Goal: Task Accomplishment & Management: Complete application form

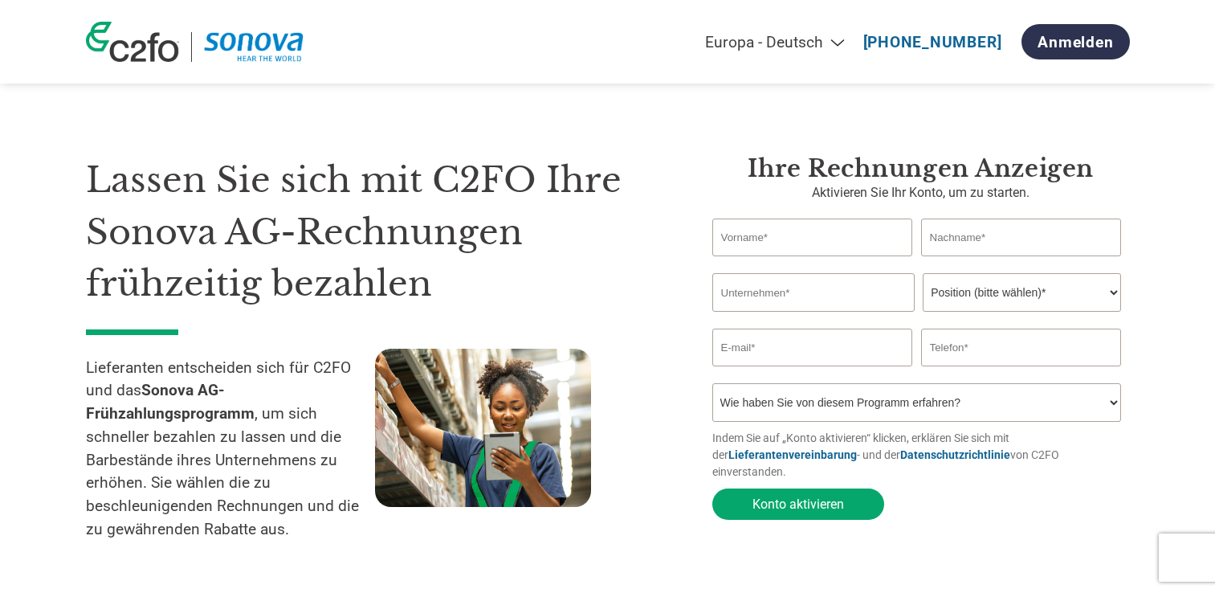
select select "de"
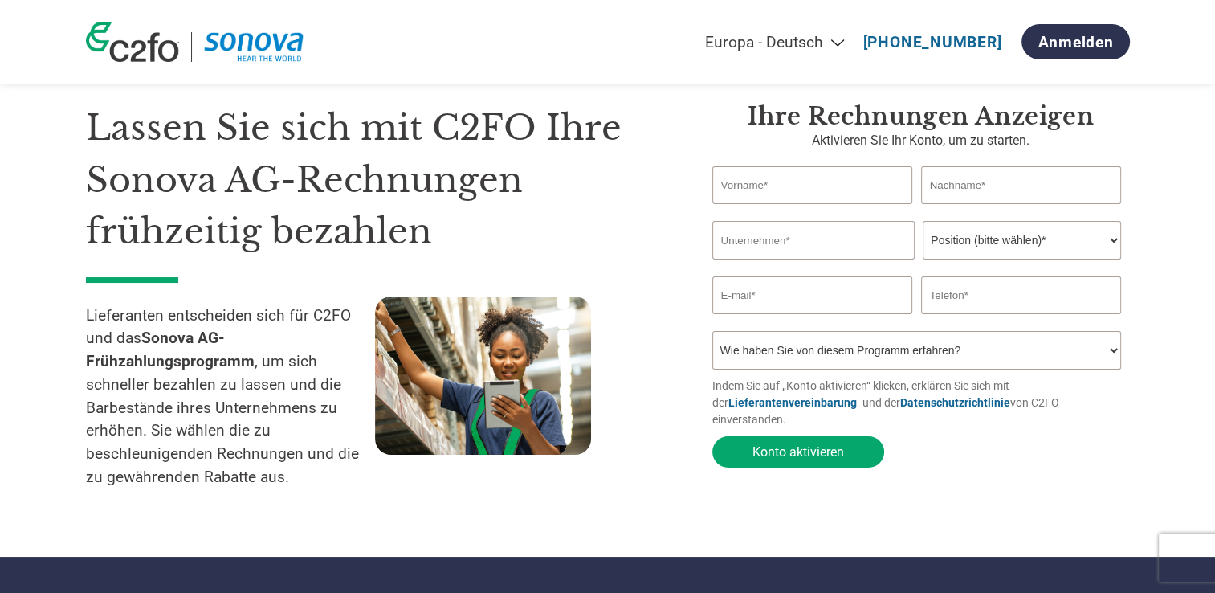
scroll to position [80, 0]
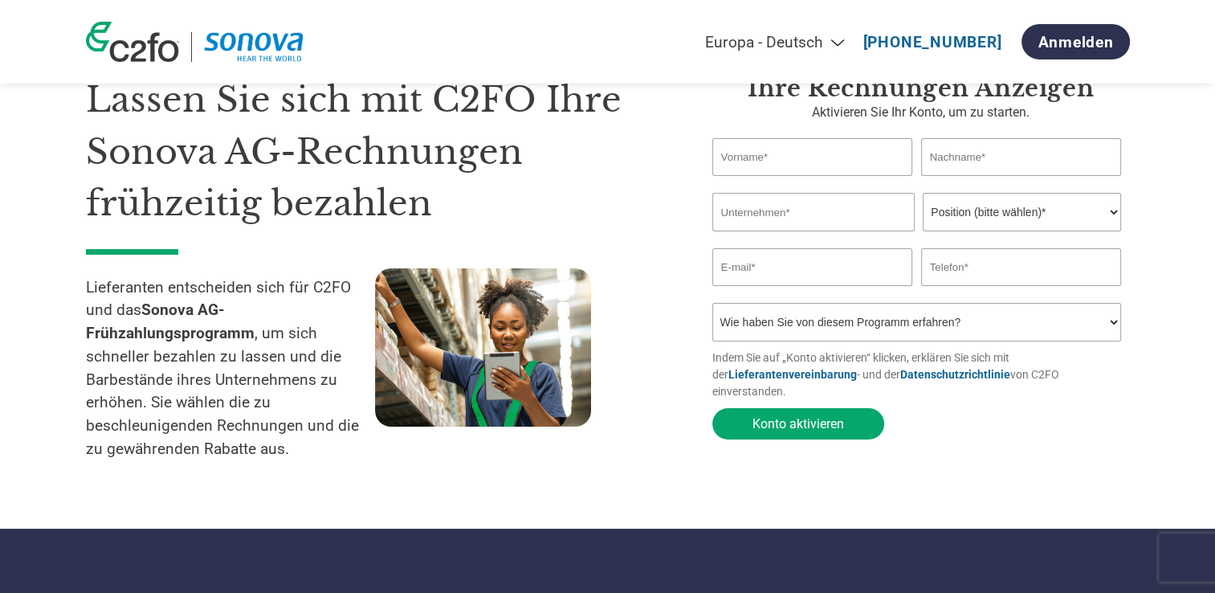
click at [141, 406] on p "Lieferanten entscheiden sich für C2FO und das Sonova AG-Frühzahlungsprogramm , …" at bounding box center [230, 368] width 289 height 185
click at [143, 397] on p "Lieferanten entscheiden sich für C2FO und das Sonova AG-Frühzahlungsprogramm , …" at bounding box center [230, 368] width 289 height 185
click at [320, 405] on p "Lieferanten entscheiden sich für C2FO und das Sonova AG-Frühzahlungsprogramm , …" at bounding box center [230, 368] width 289 height 185
click at [148, 398] on p "Lieferanten entscheiden sich für C2FO und das Sonova AG-Frühzahlungsprogramm , …" at bounding box center [230, 368] width 289 height 185
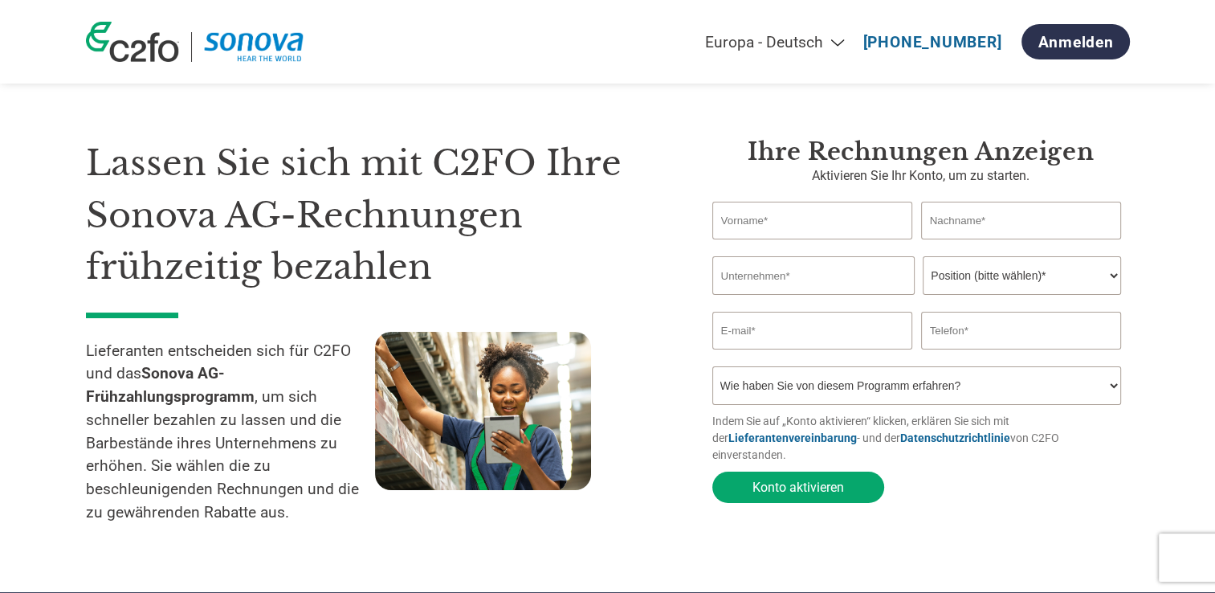
scroll to position [0, 0]
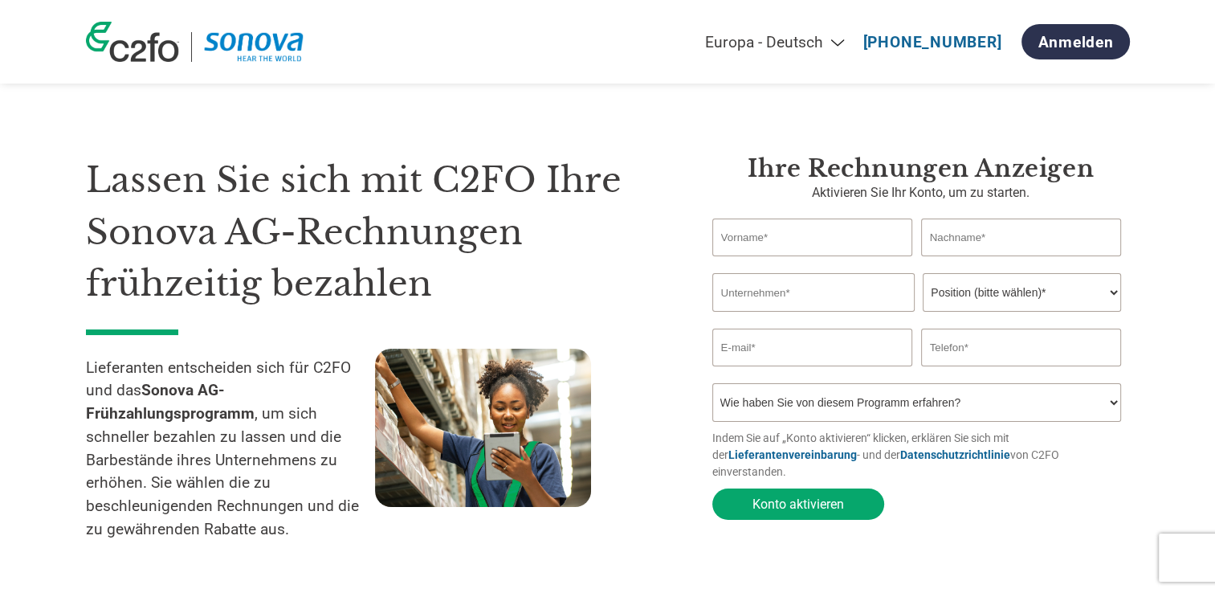
click at [822, 235] on input "text" at bounding box center [813, 238] width 201 height 38
type input "Marlene"
type input "Hubschmid"
drag, startPoint x: 773, startPoint y: 295, endPoint x: 649, endPoint y: 276, distance: 125.2
click at [649, 276] on div "Lassen Sie sich mit C2FO Ihre Sonova AG-Rechnungen frühzeitig bezahlen Lieferan…" at bounding box center [608, 324] width 1044 height 468
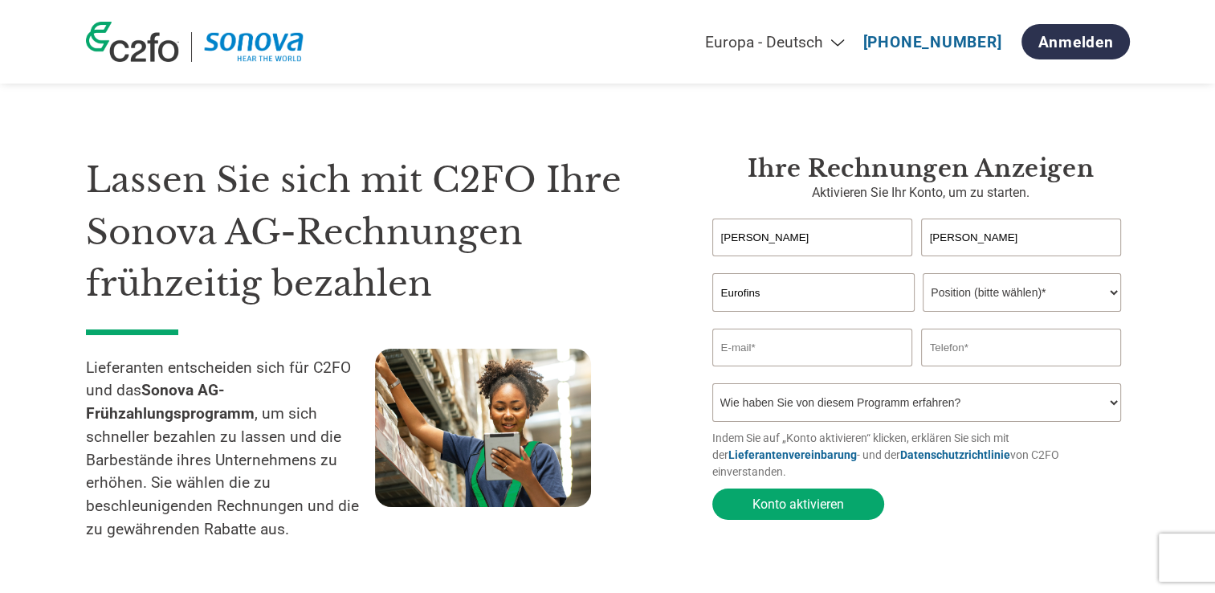
paste input "Electric & Electronic Product Testing AG Luppmenstrasse 3"
type input "Eurofins Electric & Electronic Product Testing AG"
click at [1051, 288] on select "Position (bitte wählen)* Finanzvorstand Finanzkontrolleur Kreditmanager Finanzc…" at bounding box center [1022, 292] width 198 height 39
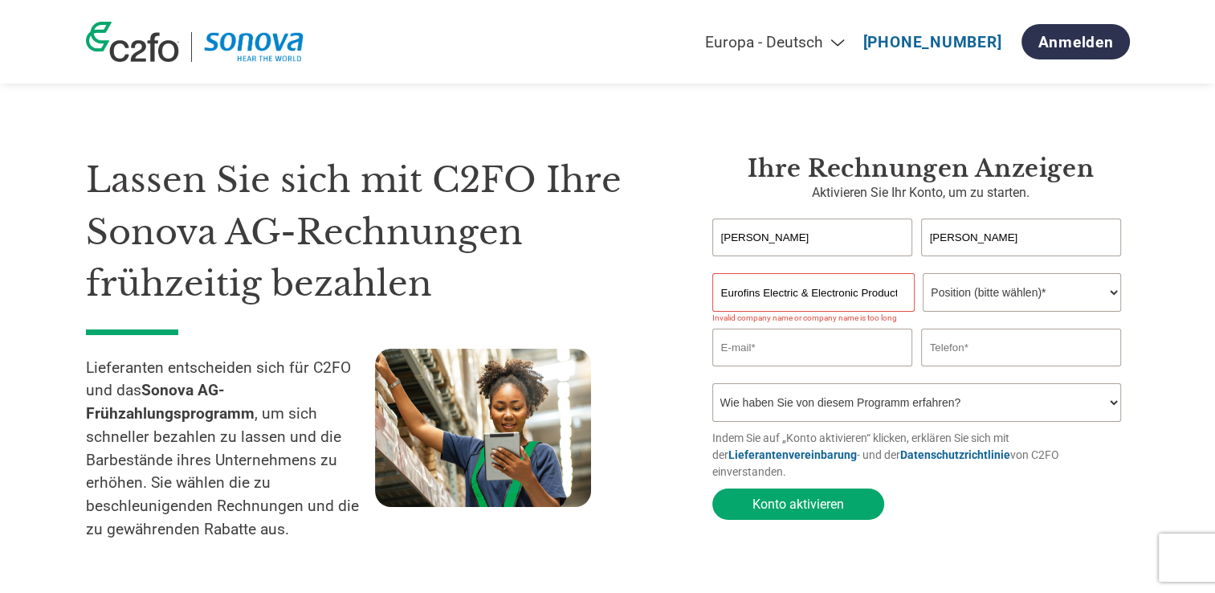
select select "OTHER"
click at [923, 274] on select "Position (bitte wählen)* Finanzvorstand Finanzkontrolleur Kreditmanager Finanzc…" at bounding box center [1022, 292] width 198 height 39
click at [1009, 291] on select "Position (bitte wählen)* Finanzvorstand Finanzkontrolleur Kreditmanager Finanzc…" at bounding box center [1022, 292] width 198 height 39
click at [835, 352] on input "email" at bounding box center [813, 348] width 201 height 38
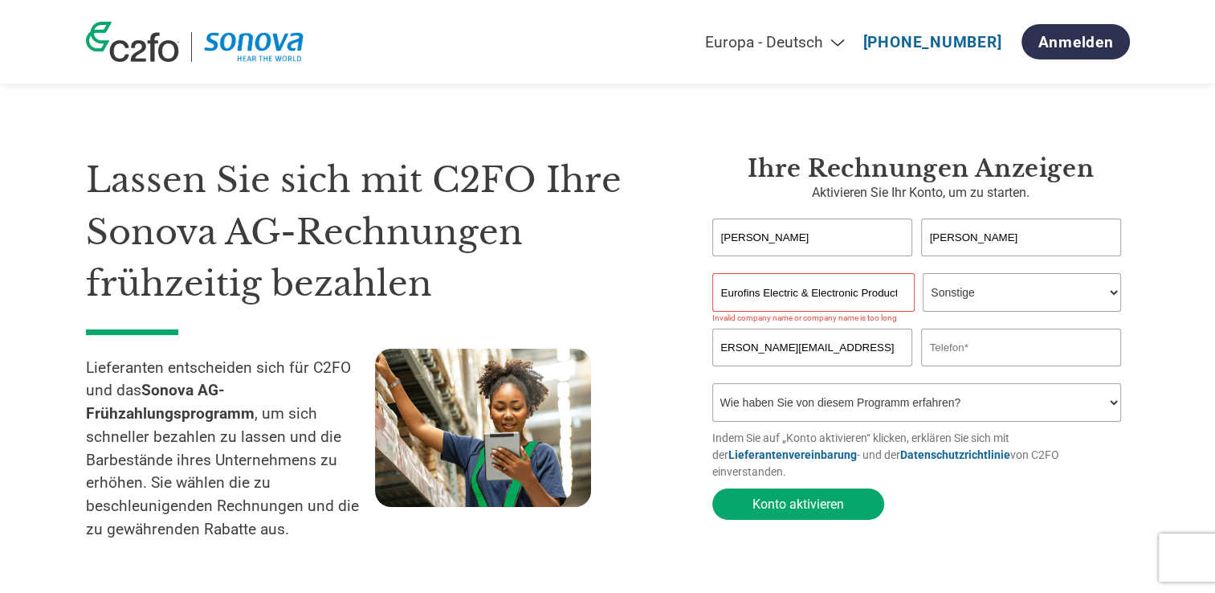
scroll to position [0, 19]
type input "marlene.hubschmid@cpt.eurofinseu.com"
type input "0041 58 220 32 69"
click at [856, 422] on select "Wie haben Sie von diesem Programm erfahren? Ich habe einen Brief erhalten E-Mai…" at bounding box center [918, 402] width 410 height 39
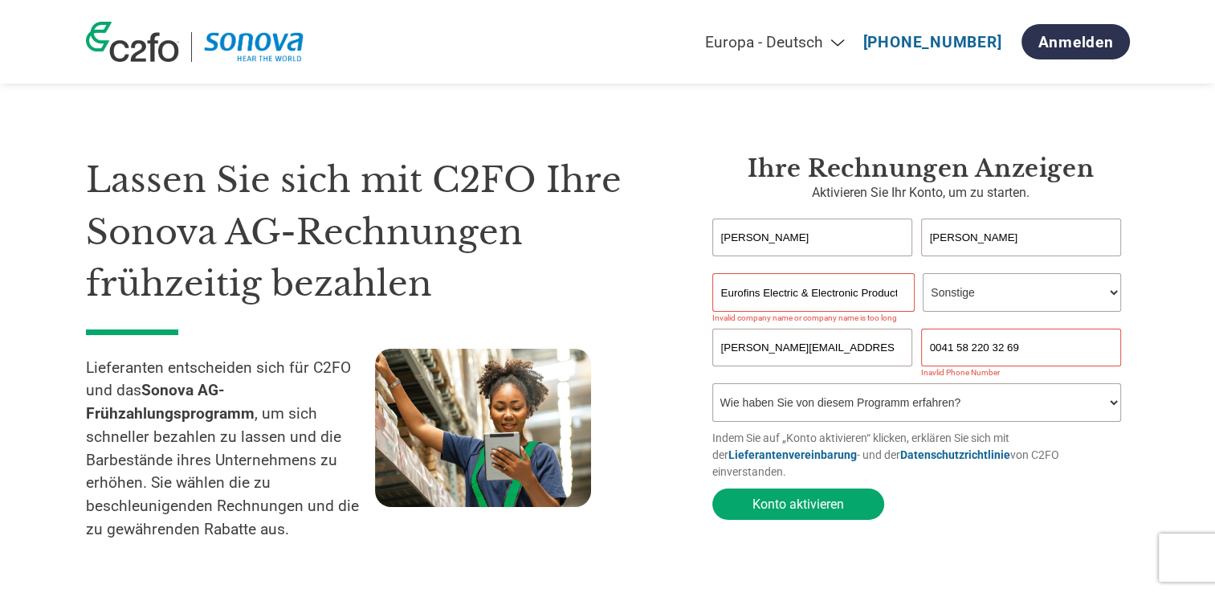
select select "Email"
click at [713, 386] on select "Wie haben Sie von diesem Programm erfahren? Ich habe einen Brief erhalten E-Mai…" at bounding box center [918, 402] width 410 height 39
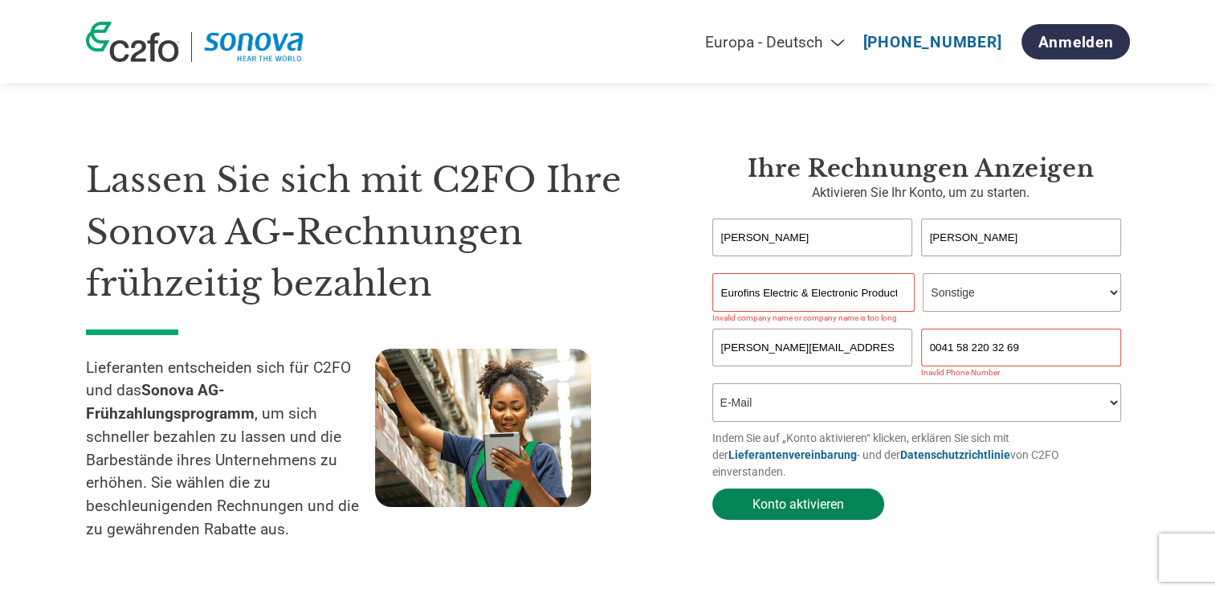
click at [815, 496] on button "Konto aktivieren" at bounding box center [799, 503] width 172 height 31
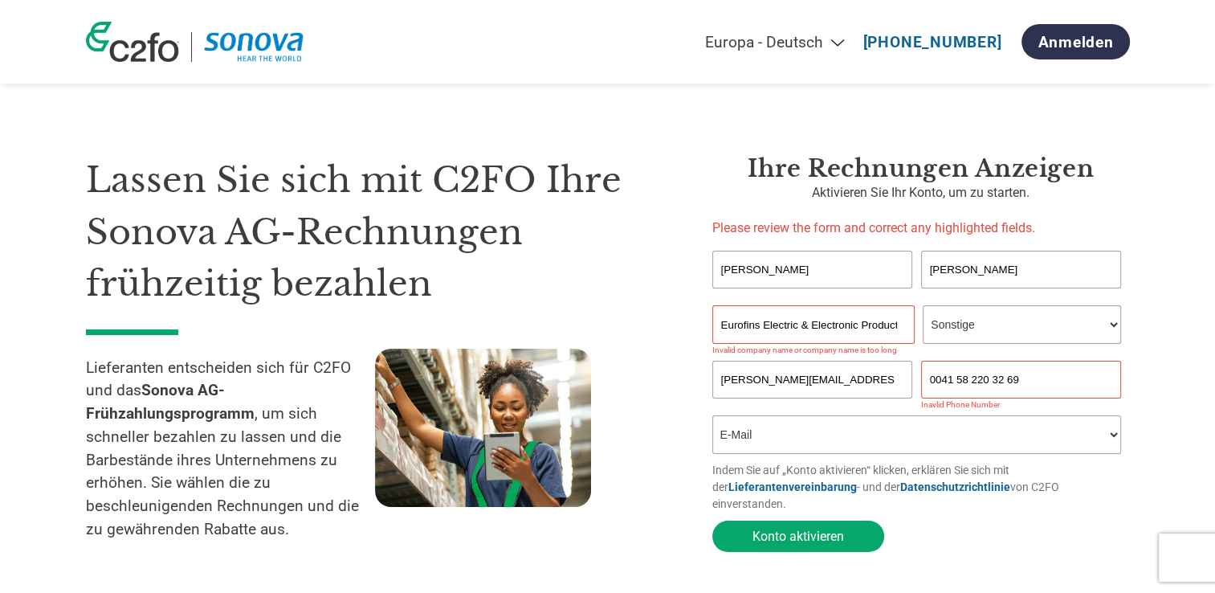
click at [894, 327] on input "Eurofins Electric & Electronic Product Testing AG" at bounding box center [814, 324] width 202 height 39
click at [905, 322] on input "Eurofins Electric & Electronic Product Testing AG" at bounding box center [814, 324] width 202 height 39
click at [903, 323] on input "Eurofins Electric & Electronic Product Testing AG" at bounding box center [814, 324] width 202 height 39
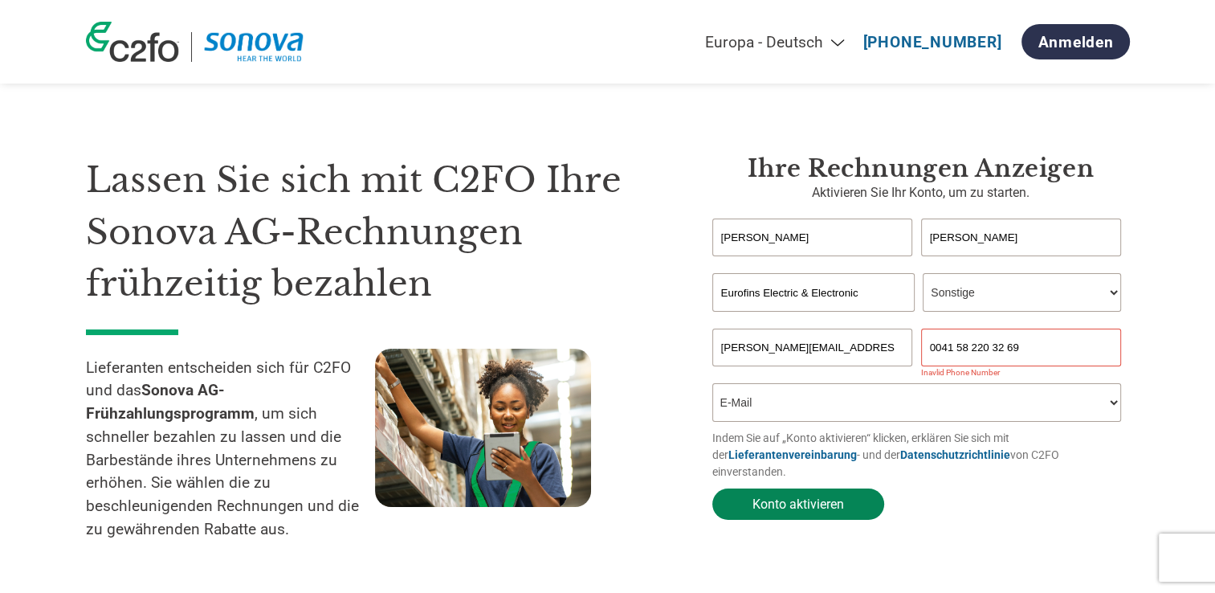
type input "Eurofins Electric & Electronic"
click at [816, 490] on button "Konto aktivieren" at bounding box center [799, 503] width 172 height 31
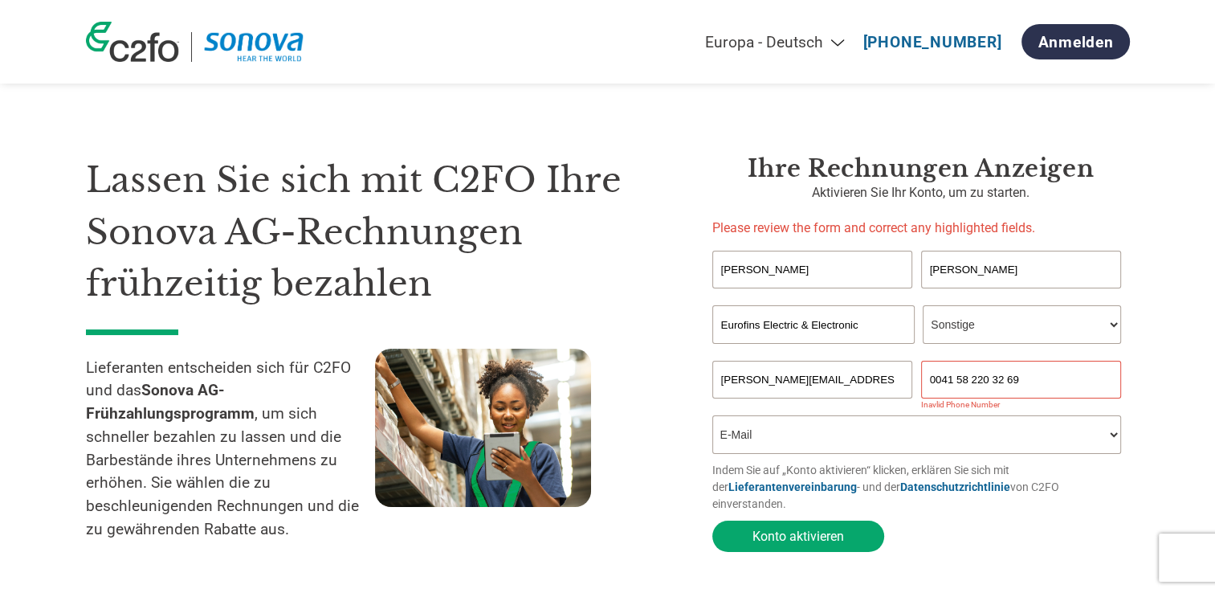
click at [805, 433] on select "Wie haben Sie von diesem Programm erfahren? Ich habe einen Brief erhalten E-Mai…" at bounding box center [918, 434] width 410 height 39
drag, startPoint x: 942, startPoint y: 381, endPoint x: 854, endPoint y: 374, distance: 87.8
click at [854, 374] on div "marlene.hubschmid@cpt.eurofinseu.com 0041 58 220 32 69" at bounding box center [922, 380] width 418 height 38
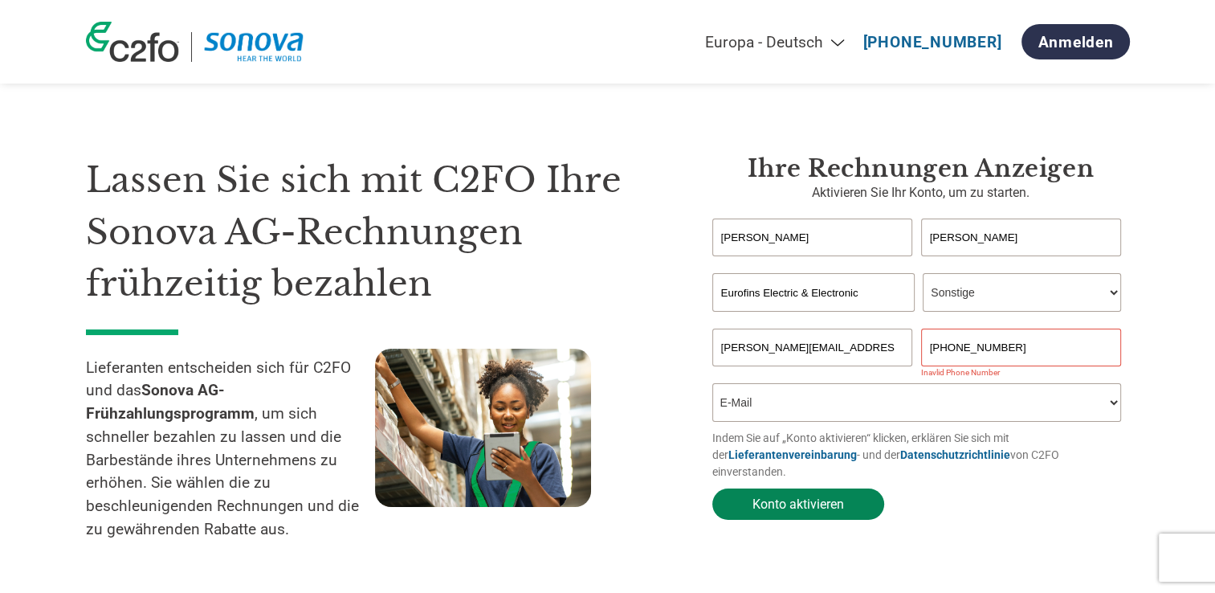
click at [801, 492] on button "Konto aktivieren" at bounding box center [799, 503] width 172 height 31
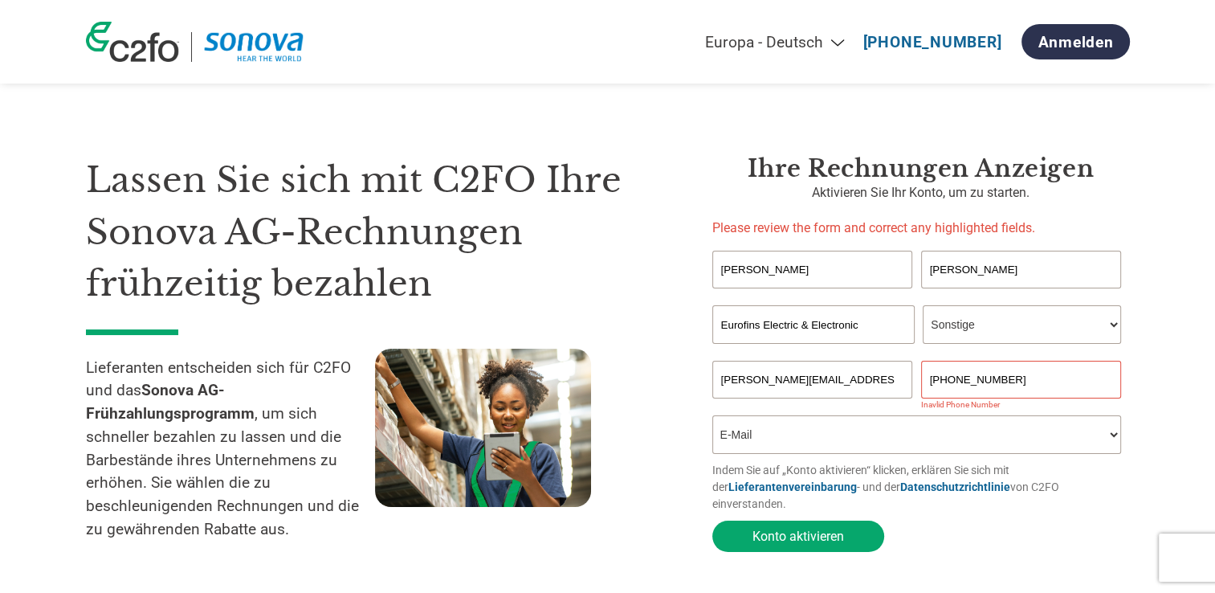
drag, startPoint x: 1051, startPoint y: 387, endPoint x: 761, endPoint y: 358, distance: 291.4
click at [762, 358] on form "Marlene Hubschmid Invalid first name or first name is too long Invalid last nam…" at bounding box center [922, 405] width 418 height 309
click at [824, 521] on button "Konto aktivieren" at bounding box center [799, 536] width 172 height 31
click at [938, 381] on input "+41 58 220 32 69" at bounding box center [1021, 380] width 201 height 38
drag, startPoint x: 952, startPoint y: 381, endPoint x: 790, endPoint y: 358, distance: 163.0
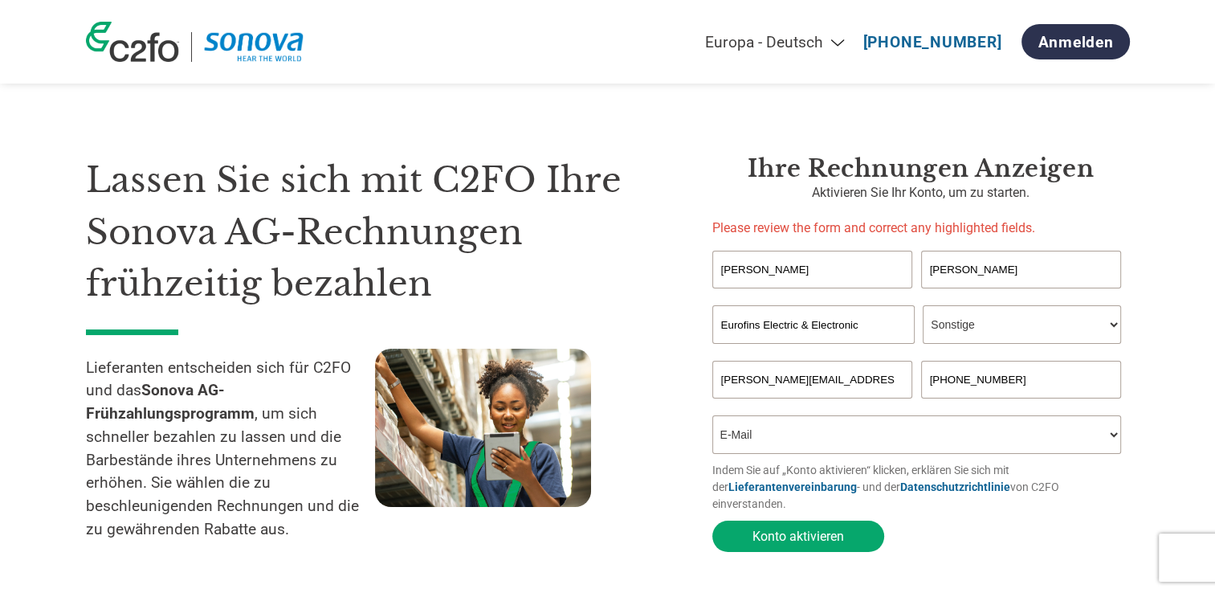
click at [790, 358] on form "Marlene Hubschmid Invalid first name or first name is too long Invalid last nam…" at bounding box center [922, 405] width 418 height 309
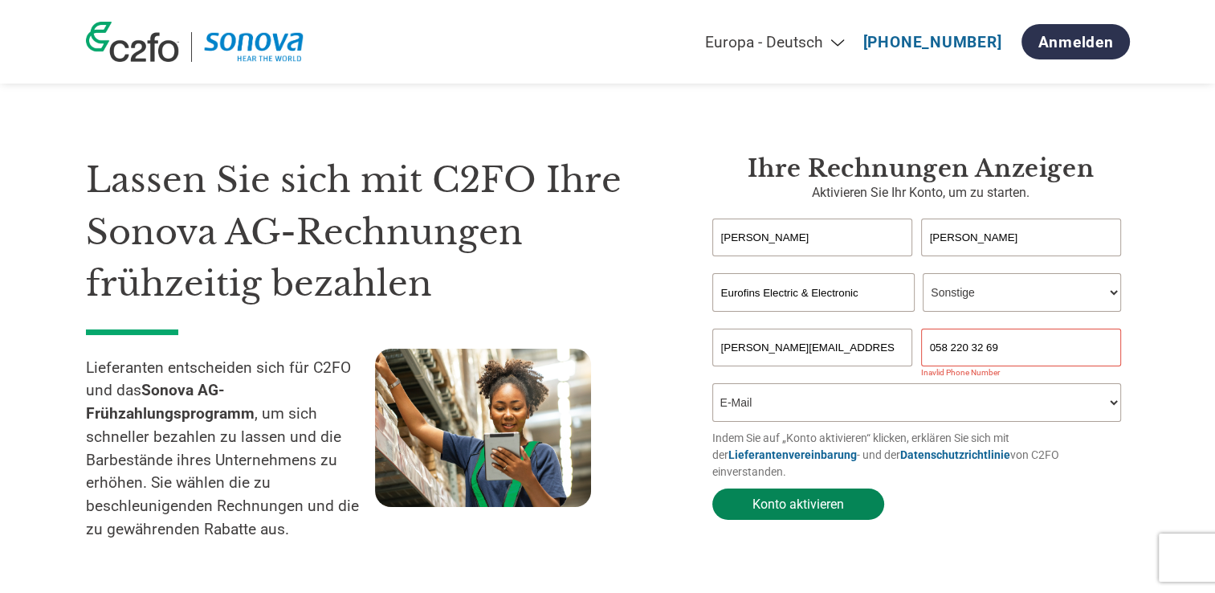
click at [814, 492] on button "Konto aktivieren" at bounding box center [799, 503] width 172 height 31
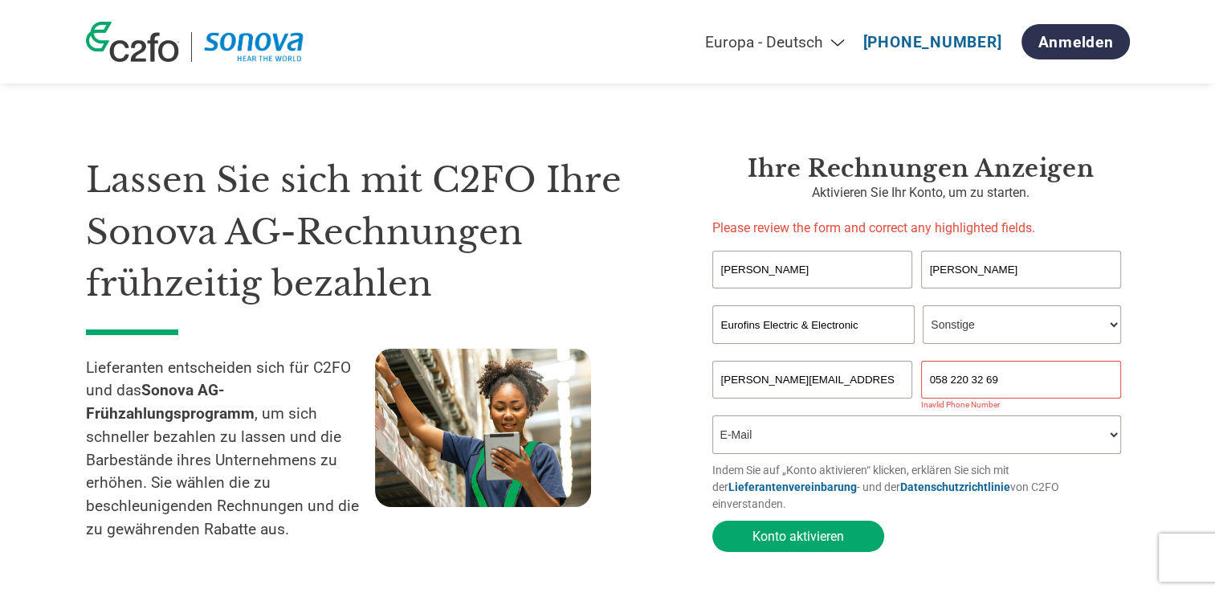
click at [1047, 372] on input "058 220 32 69" at bounding box center [1021, 380] width 201 height 38
drag, startPoint x: 933, startPoint y: 381, endPoint x: 899, endPoint y: 375, distance: 35.0
click at [899, 375] on div "marlene.hubschmid@cpt.eurofinseu.com 058 220 32 69" at bounding box center [922, 380] width 418 height 38
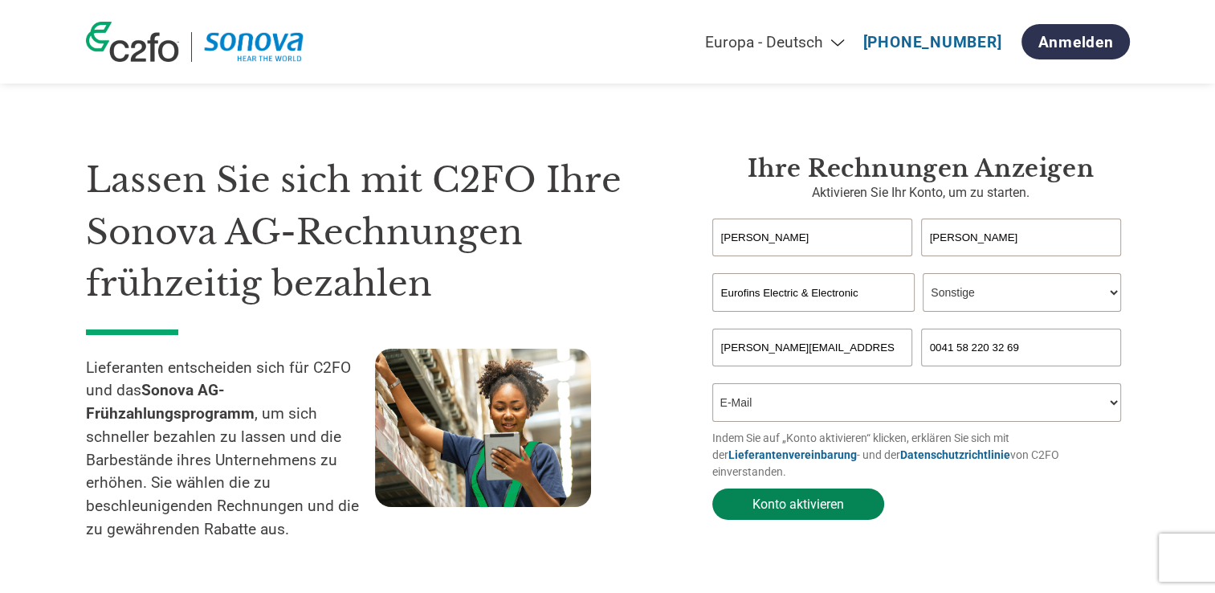
click at [816, 493] on button "Konto aktivieren" at bounding box center [799, 503] width 172 height 31
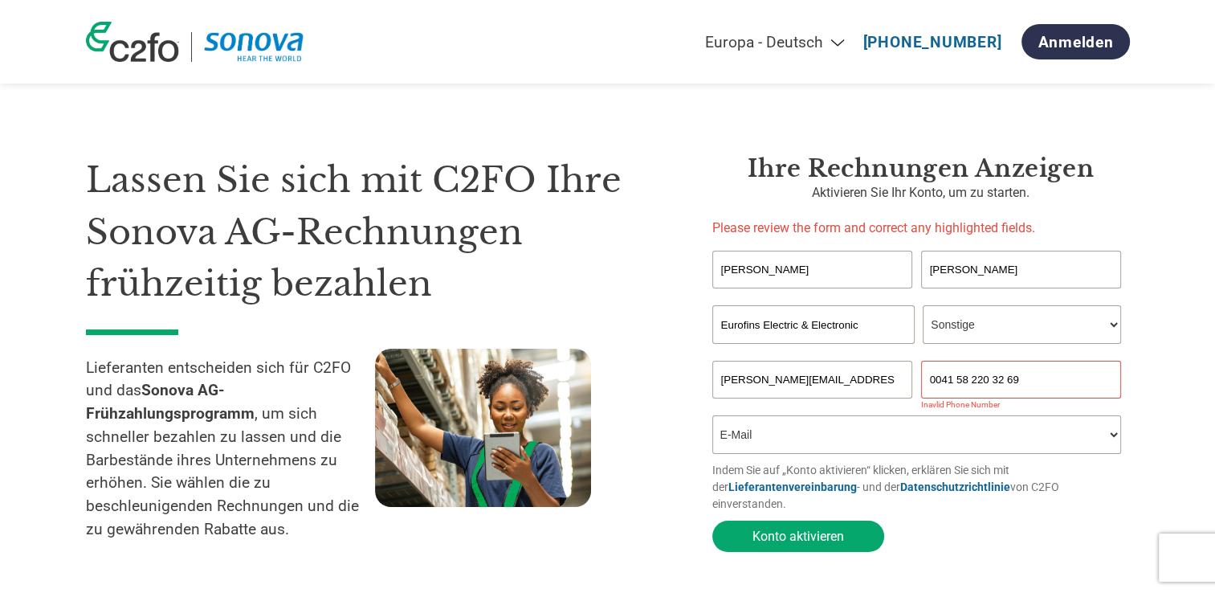
click at [959, 380] on input "0041 58 220 32 69" at bounding box center [1021, 380] width 201 height 38
click at [957, 381] on input "0041 58 220 32 69" at bounding box center [1021, 380] width 201 height 38
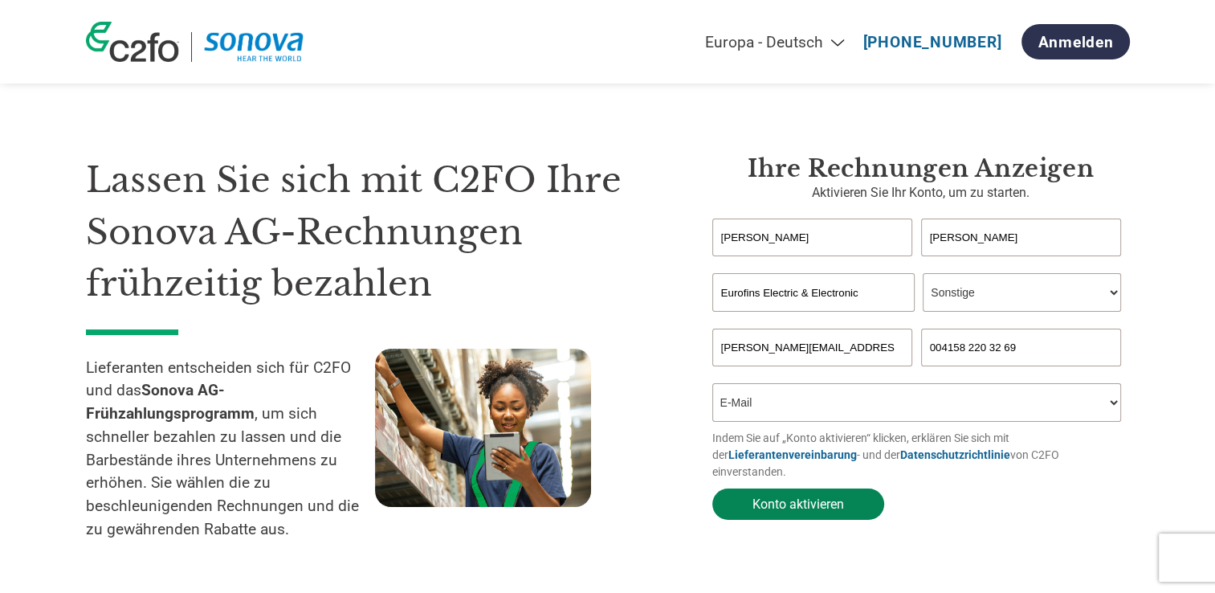
click at [860, 492] on button "Konto aktivieren" at bounding box center [799, 503] width 172 height 31
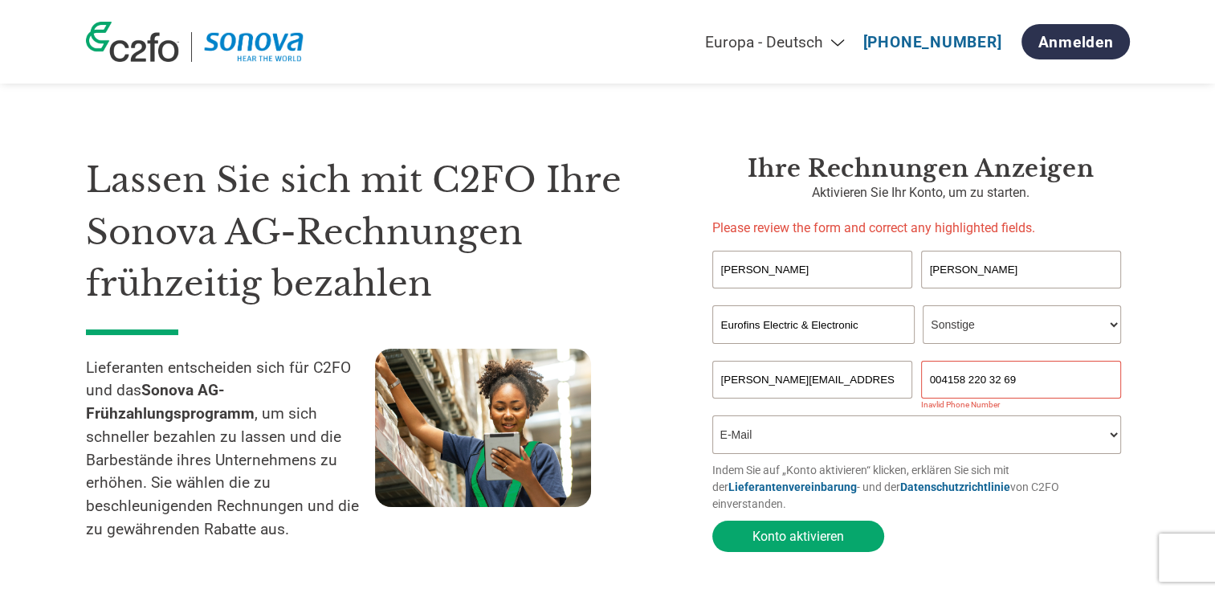
click at [971, 384] on input "004158 220 32 69" at bounding box center [1021, 380] width 201 height 38
click at [970, 384] on input "004158 220 32 69" at bounding box center [1021, 380] width 201 height 38
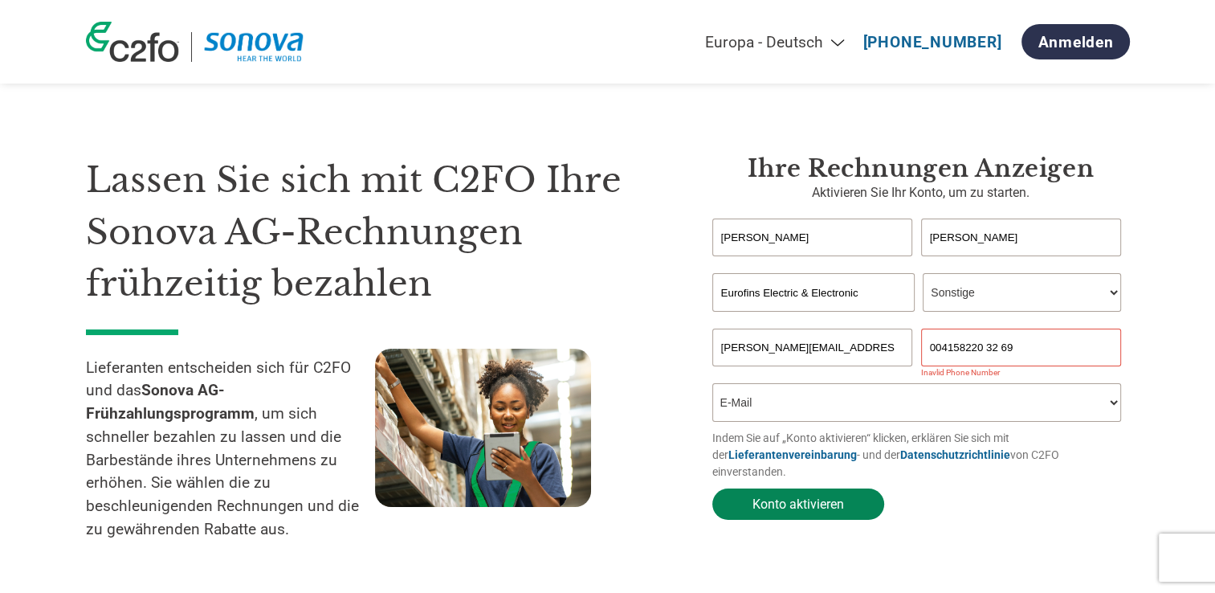
click at [868, 496] on button "Konto aktivieren" at bounding box center [799, 503] width 172 height 31
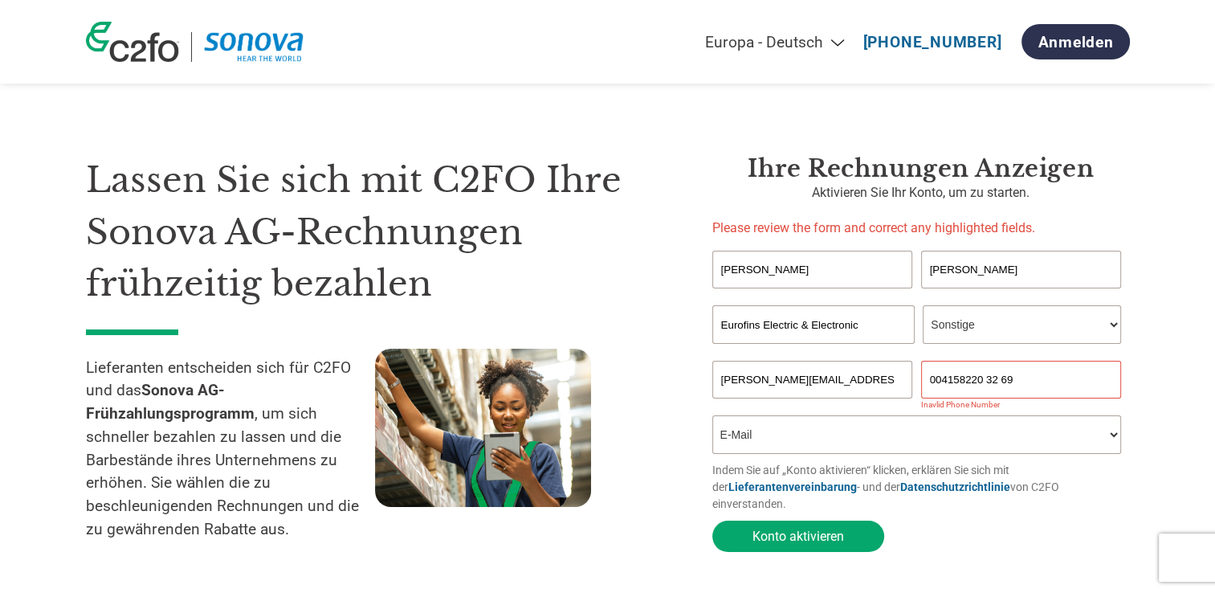
click at [986, 382] on input "004158220 32 69" at bounding box center [1021, 380] width 201 height 38
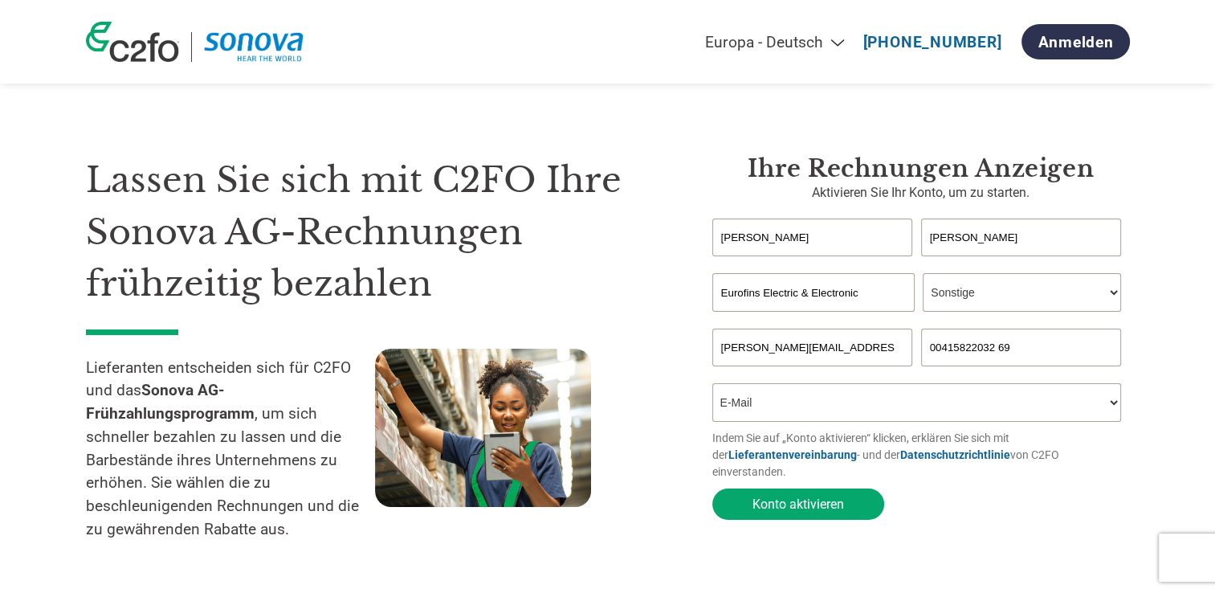
click at [999, 345] on input "00415822032 69" at bounding box center [1021, 348] width 201 height 38
type input "0041582203269"
click at [820, 505] on button "Konto aktivieren" at bounding box center [799, 503] width 172 height 31
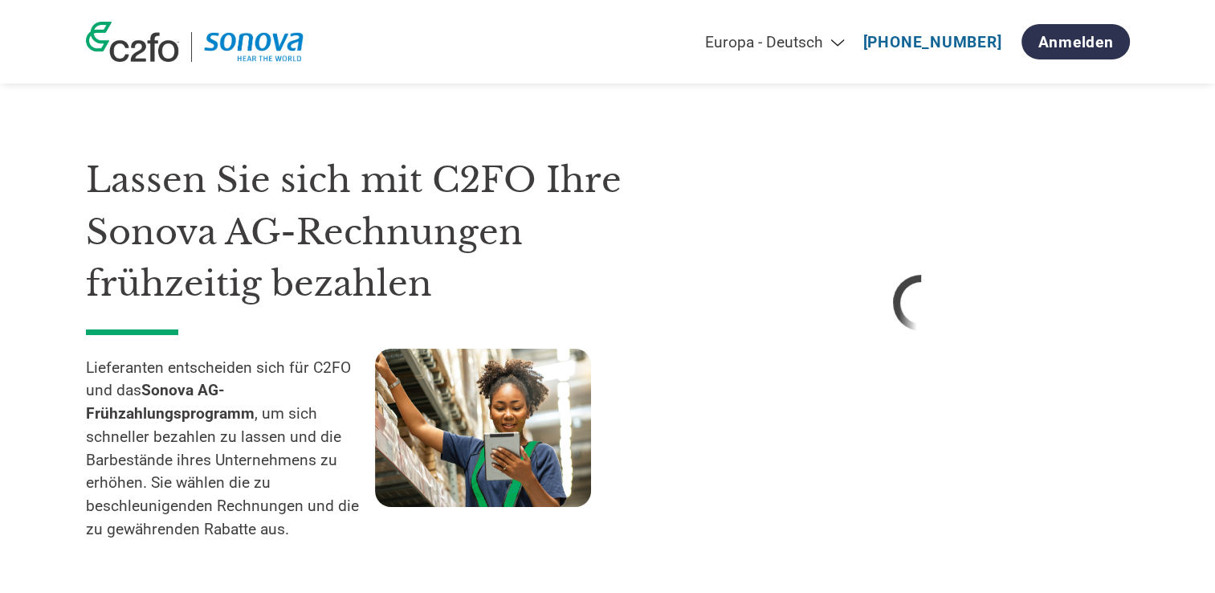
select select "de"
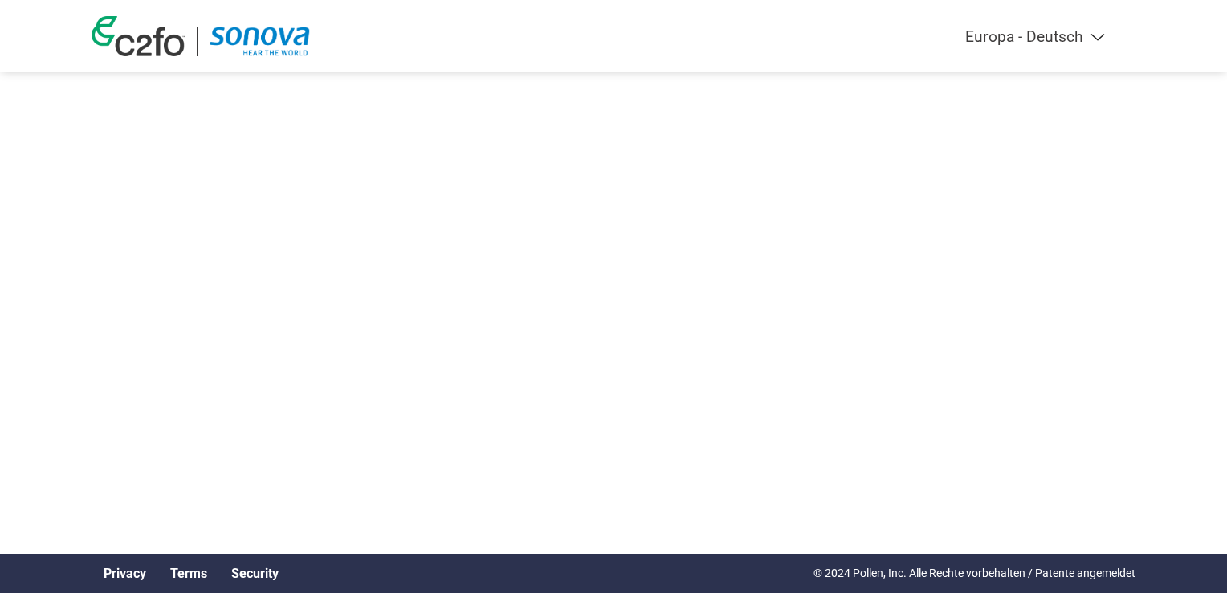
select select "de"
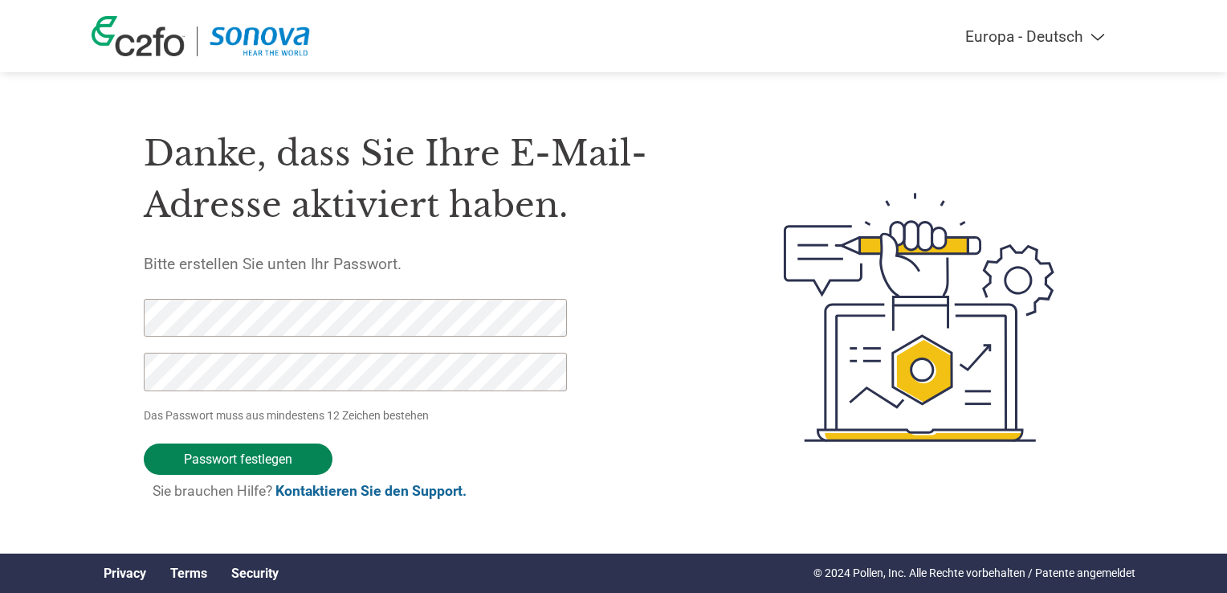
click at [277, 463] on input "Passwort festlegen" at bounding box center [238, 458] width 189 height 31
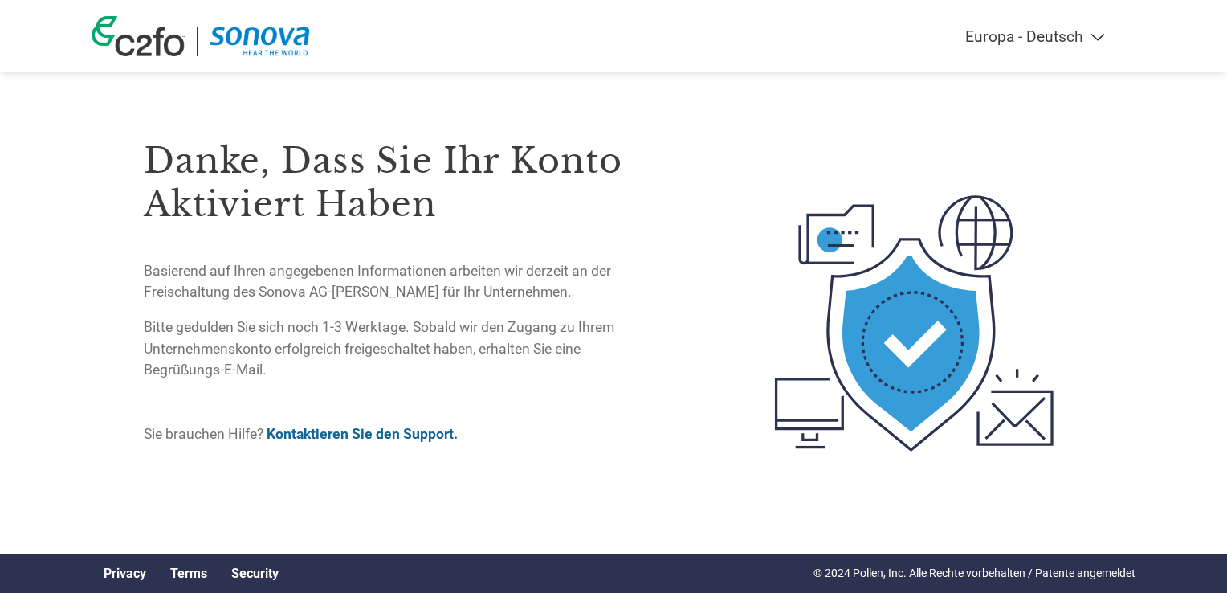
click at [214, 323] on p "Bitte gedulden Sie sich noch 1-3 Werktage. Sobald wir den Zugang zu Ihrem Unter…" at bounding box center [398, 348] width 508 height 63
